Goal: Task Accomplishment & Management: Manage account settings

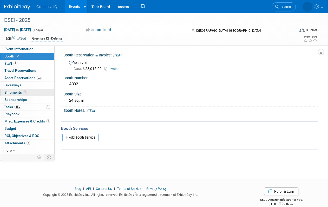
click at [14, 92] on span "Shipments 1" at bounding box center [15, 92] width 23 height 4
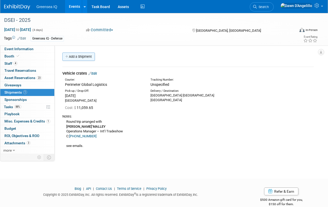
click at [81, 56] on link "Add a Shipment" at bounding box center [78, 57] width 33 height 8
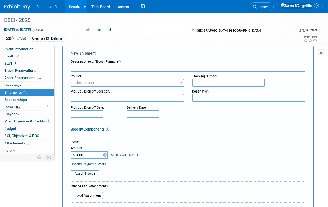
scroll to position [8, 0]
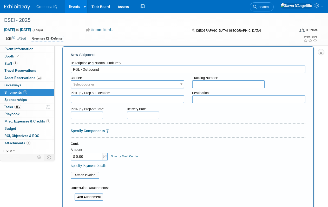
type input "PGL - Outbound"
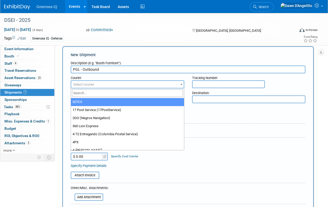
click at [101, 85] on span "Select courier" at bounding box center [127, 84] width 113 height 7
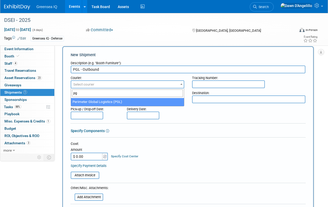
type input "pg"
select select "590"
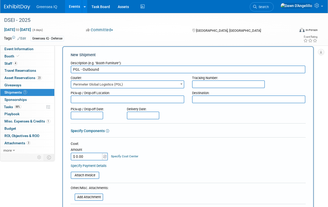
click at [97, 100] on textarea at bounding box center [128, 100] width 114 height 8
type textarea "[GEOGRAPHIC_DATA]"
click at [204, 99] on textarea at bounding box center [249, 100] width 114 height 8
type textarea "DSEI"
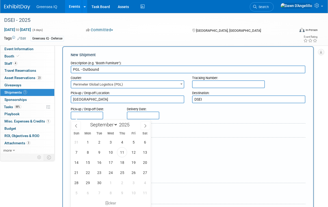
click at [86, 115] on input "text" at bounding box center [87, 116] width 33 height 8
click at [76, 125] on icon at bounding box center [76, 126] width 4 height 4
select select "7"
click at [90, 183] on span "25" at bounding box center [88, 183] width 10 height 10
type input "[DATE]"
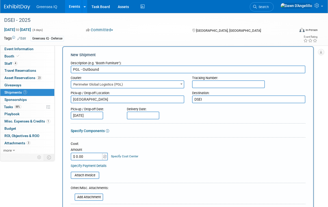
click at [139, 116] on input "text" at bounding box center [143, 116] width 33 height 8
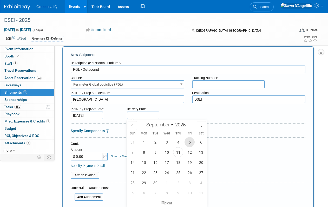
click at [191, 141] on span "5" at bounding box center [190, 142] width 10 height 10
type input "[DATE]"
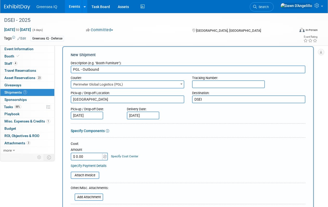
scroll to position [23, 0]
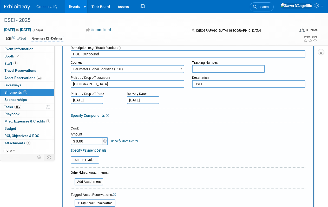
click at [85, 141] on input "$ 0.00" at bounding box center [87, 141] width 33 height 8
paste input "2,305"
type input "$ 2,305.00"
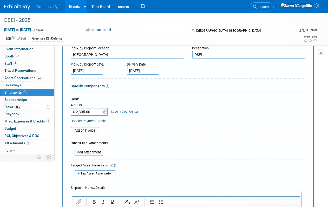
scroll to position [58, 0]
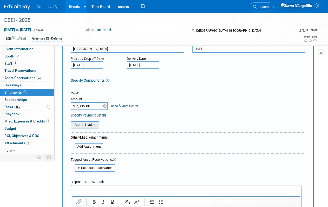
click at [87, 125] on input "file" at bounding box center [68, 125] width 62 height 6
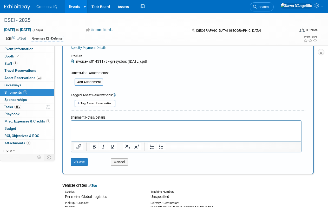
scroll to position [132, 0]
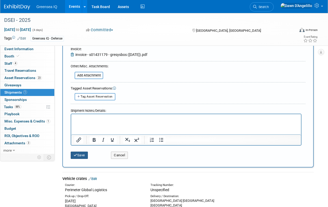
click at [81, 155] on button "Save" at bounding box center [79, 155] width 17 height 7
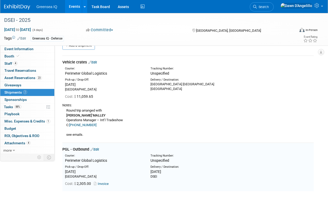
scroll to position [0, 0]
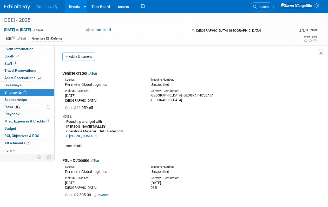
click at [96, 73] on link "Edit" at bounding box center [92, 74] width 9 height 4
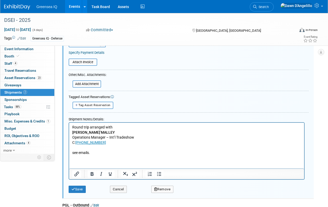
scroll to position [126, 0]
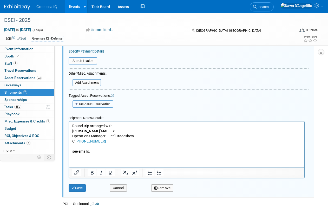
type input "$ 11,059.65"
click at [85, 103] on span "Tag Asset Reservation" at bounding box center [95, 103] width 32 height 3
select select
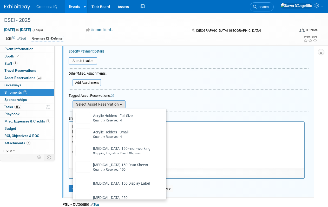
click at [161, 95] on div "Tagged Asset Reservations:" at bounding box center [189, 95] width 240 height 5
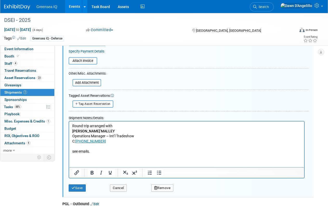
click at [81, 154] on html "Round trip arranged with [PERSON_NAME] Operations Manager – Int’l Tradeshow C: …" at bounding box center [186, 137] width 235 height 33
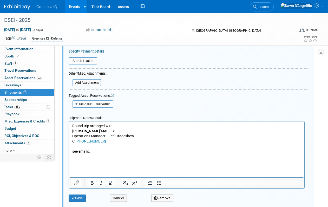
paste body "Rich Text Area. Press ALT-0 for help."
click at [73, 161] on p "11,059.65" at bounding box center [186, 161] width 229 height 5
click at [80, 197] on button "Save" at bounding box center [77, 198] width 17 height 7
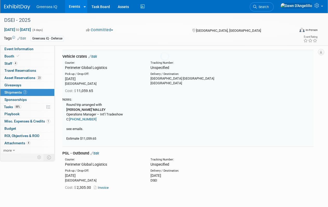
scroll to position [8, 0]
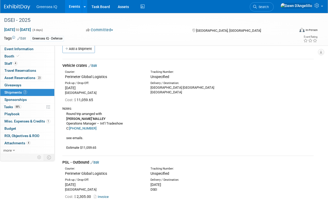
click at [98, 162] on link "Edit" at bounding box center [95, 163] width 9 height 4
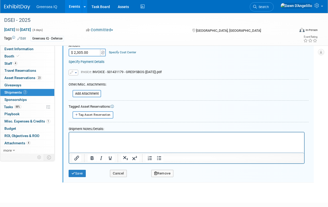
scroll to position [217, 0]
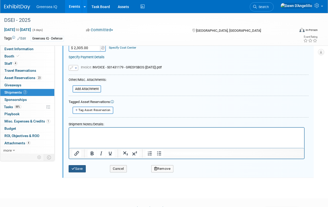
type input "PGL - Outbound MA to [GEOGRAPHIC_DATA]"
click at [80, 168] on button "Save" at bounding box center [77, 168] width 17 height 7
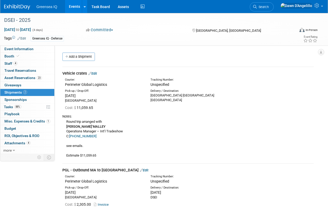
scroll to position [1, 0]
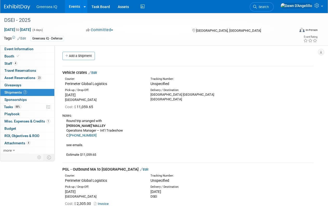
click at [74, 5] on link "Events" at bounding box center [74, 6] width 19 height 13
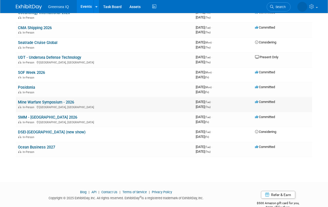
scroll to position [293, 0]
